Goal: Task Accomplishment & Management: Use online tool/utility

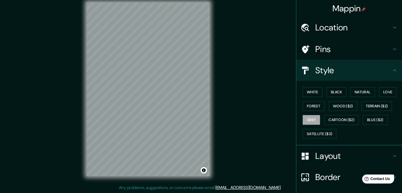
scroll to position [38, 0]
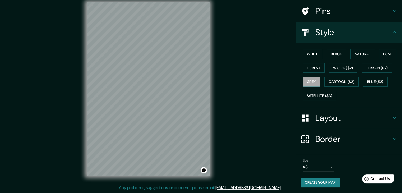
click at [313, 187] on div "Size A3 a4 Create your map" at bounding box center [349, 173] width 97 height 35
click at [310, 183] on button "Create your map" at bounding box center [320, 183] width 39 height 10
click at [317, 140] on h4 "Border" at bounding box center [353, 139] width 76 height 11
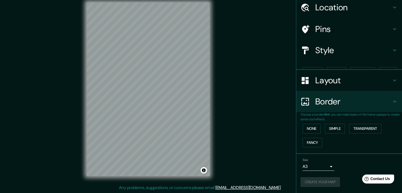
scroll to position [11, 0]
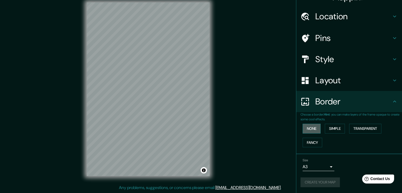
click at [312, 127] on button "None" at bounding box center [312, 129] width 18 height 10
click at [337, 130] on button "Simple" at bounding box center [335, 129] width 20 height 10
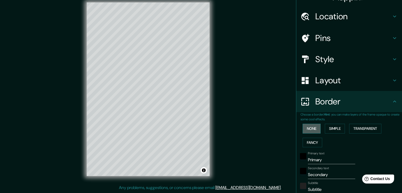
click at [305, 127] on button "None" at bounding box center [312, 129] width 18 height 10
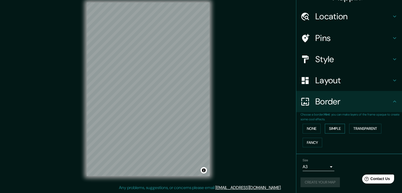
click at [334, 128] on button "Simple" at bounding box center [335, 129] width 20 height 10
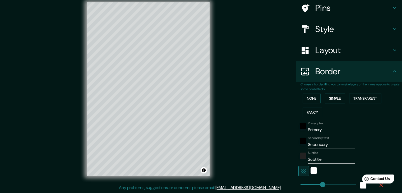
scroll to position [64, 0]
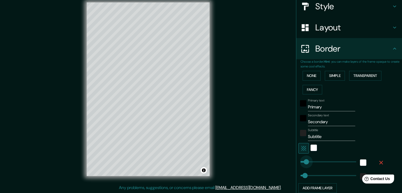
type input "0"
drag, startPoint x: 316, startPoint y: 161, endPoint x: 287, endPoint y: 161, distance: 29.3
type input "0"
drag, startPoint x: 299, startPoint y: 176, endPoint x: 288, endPoint y: 176, distance: 10.8
type input "465"
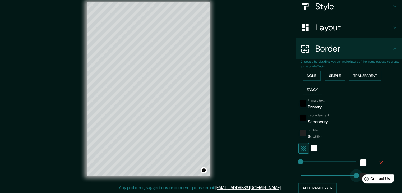
drag, startPoint x: 296, startPoint y: 172, endPoint x: 353, endPoint y: 168, distance: 56.9
type input "0"
drag, startPoint x: 349, startPoint y: 173, endPoint x: 287, endPoint y: 177, distance: 63.0
type input "465"
drag, startPoint x: 297, startPoint y: 160, endPoint x: 356, endPoint y: 160, distance: 59.2
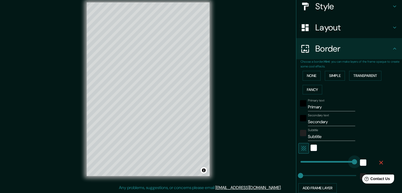
type input "0"
drag, startPoint x: 350, startPoint y: 161, endPoint x: 273, endPoint y: 162, distance: 77.7
click at [301, 147] on icon "button" at bounding box center [303, 148] width 5 height 5
click at [303, 148] on button "button" at bounding box center [303, 148] width 11 height 11
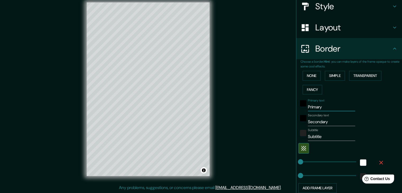
drag, startPoint x: 322, startPoint y: 106, endPoint x: 293, endPoint y: 111, distance: 29.0
click at [296, 111] on div "Choose a border. Hint : you can make layers of the frame opaque to create some …" at bounding box center [349, 128] width 106 height 138
type input "bucaramanga"
drag, startPoint x: 334, startPoint y: 120, endPoint x: 284, endPoint y: 126, distance: 49.6
click at [284, 126] on div "Mappin Location Bucaramanga, Santander, Colombia Pins Style Layout Border Choos…" at bounding box center [201, 93] width 402 height 199
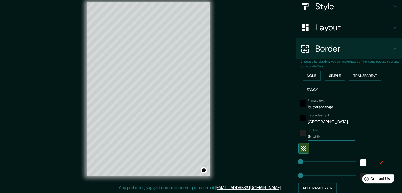
click at [324, 135] on input "Subtitle" at bounding box center [331, 136] width 47 height 8
drag, startPoint x: 323, startPoint y: 123, endPoint x: 294, endPoint y: 127, distance: 29.0
click at [296, 127] on div "Choose a border. Hint : you can make layers of the frame opaque to create some …" at bounding box center [349, 128] width 106 height 138
type input "santander"
drag, startPoint x: 325, startPoint y: 137, endPoint x: 300, endPoint y: 144, distance: 25.4
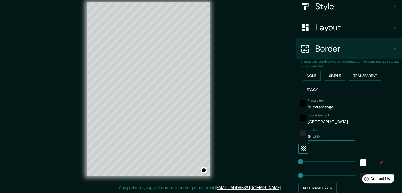
click at [301, 144] on div "Primary text bucaramanga Secondary text santander Subtitle Subtitle Add frame l…" at bounding box center [343, 144] width 85 height 96
click at [374, 124] on div "Secondary text santander" at bounding box center [341, 119] width 87 height 13
click at [308, 137] on input "colombia" at bounding box center [331, 136] width 47 height 8
type input "Colombia"
click at [365, 123] on div "Secondary text santander" at bounding box center [341, 119] width 87 height 13
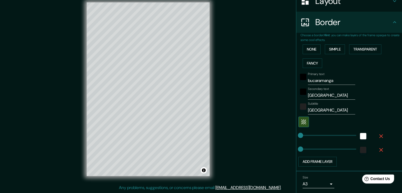
scroll to position [107, 0]
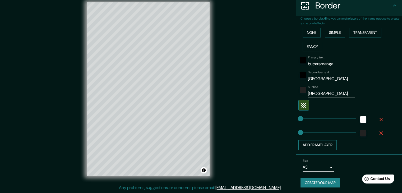
click at [318, 148] on button "Add frame layer" at bounding box center [317, 145] width 38 height 10
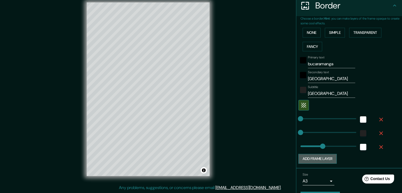
click at [321, 159] on button "Add frame layer" at bounding box center [317, 159] width 38 height 10
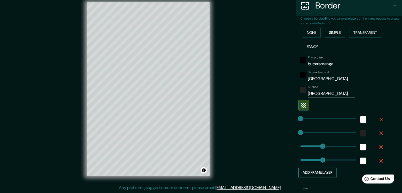
click at [324, 172] on button "Add frame layer" at bounding box center [317, 173] width 38 height 10
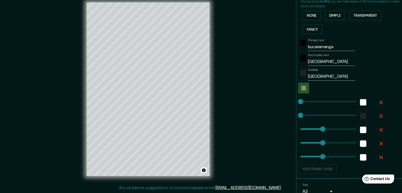
scroll to position [148, 0]
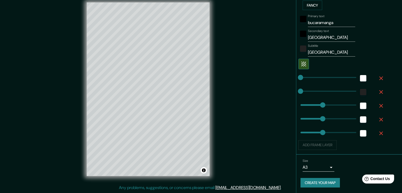
click at [322, 145] on div "Add frame layer" at bounding box center [341, 145] width 87 height 10
drag, startPoint x: 320, startPoint y: 142, endPoint x: 327, endPoint y: 140, distance: 7.2
click at [320, 142] on div "Add frame layer" at bounding box center [341, 145] width 87 height 10
click at [360, 134] on div "white" at bounding box center [363, 133] width 6 height 6
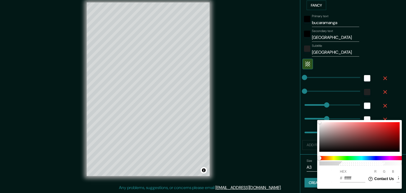
click at [301, 135] on div at bounding box center [203, 96] width 406 height 193
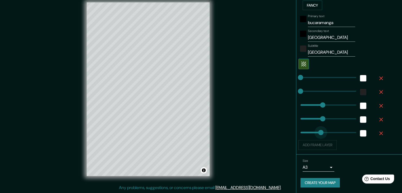
type input "0"
drag, startPoint x: 317, startPoint y: 132, endPoint x: 280, endPoint y: 136, distance: 36.7
type input "0"
drag, startPoint x: 321, startPoint y: 116, endPoint x: 301, endPoint y: 109, distance: 21.1
type input "0"
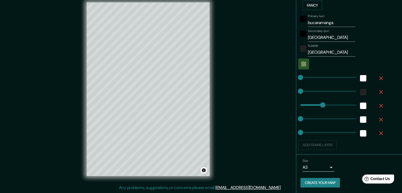
drag, startPoint x: 319, startPoint y: 104, endPoint x: 289, endPoint y: 108, distance: 29.9
click at [322, 180] on button "Create your map" at bounding box center [320, 183] width 39 height 10
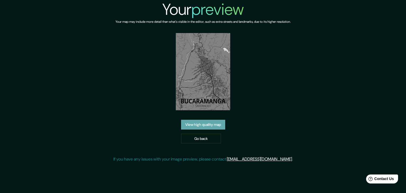
click at [209, 125] on link "View high quality map" at bounding box center [203, 125] width 44 height 10
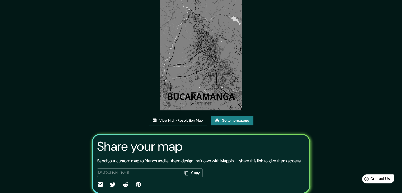
scroll to position [55, 0]
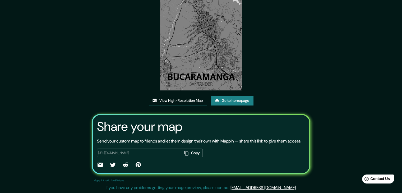
click at [220, 96] on link "Go to homepage" at bounding box center [232, 101] width 42 height 10
click at [199, 97] on link "View High-Resolution Map" at bounding box center [178, 101] width 58 height 10
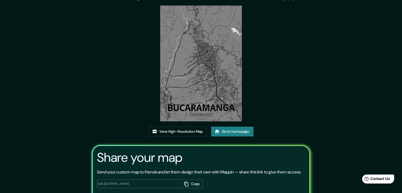
scroll to position [2, 0]
